Goal: Information Seeking & Learning: Understand process/instructions

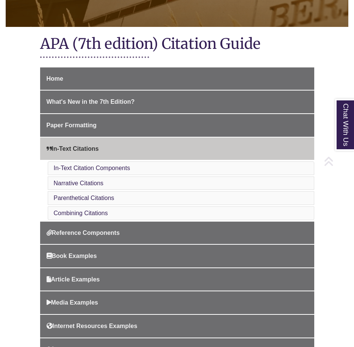
scroll to position [151, 0]
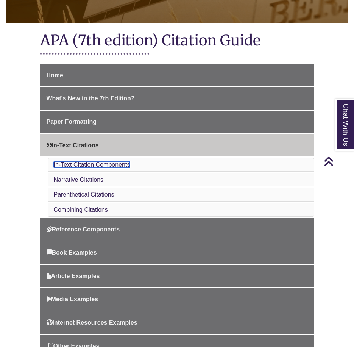
click at [102, 163] on link "In-Text Citation Components" at bounding box center [92, 164] width 76 height 6
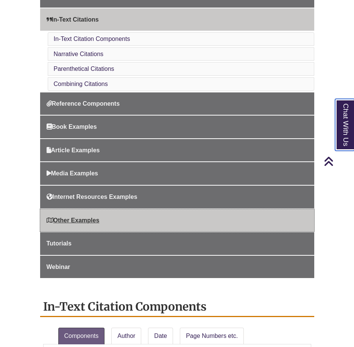
scroll to position [271, 0]
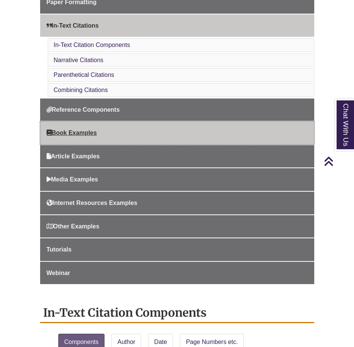
click at [84, 125] on link "Book Examples" at bounding box center [177, 133] width 274 height 23
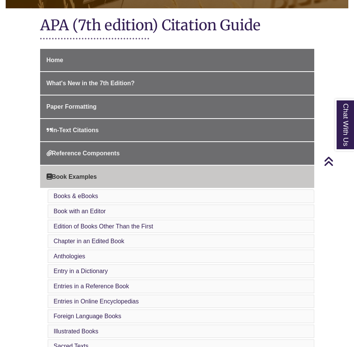
scroll to position [303, 0]
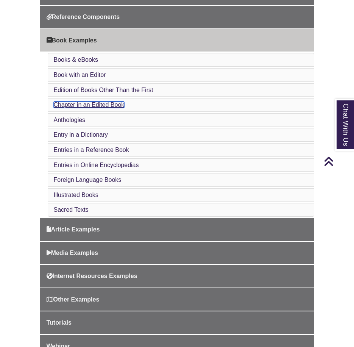
click at [61, 104] on link "Chapter in an Edited Book" at bounding box center [89, 104] width 71 height 6
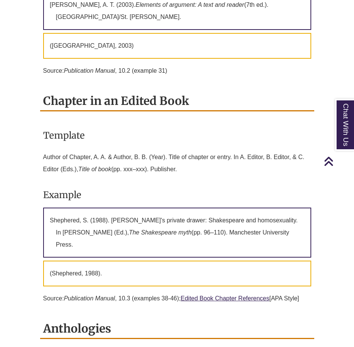
scroll to position [1499, 0]
